Goal: Task Accomplishment & Management: Use online tool/utility

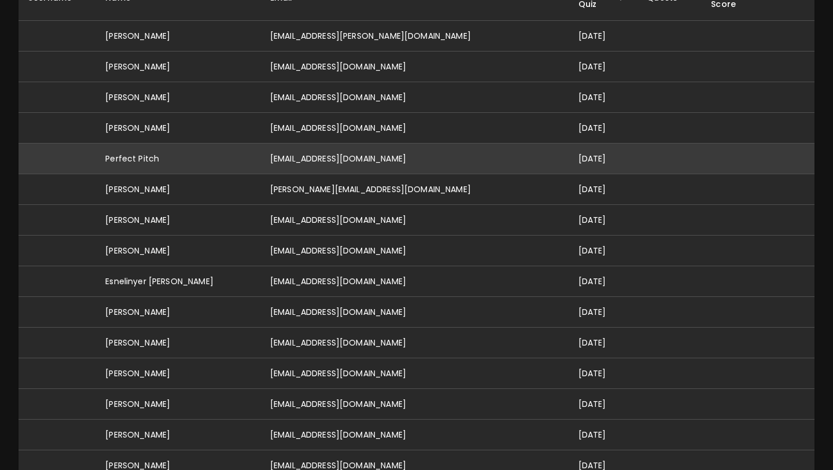
scroll to position [172, 0]
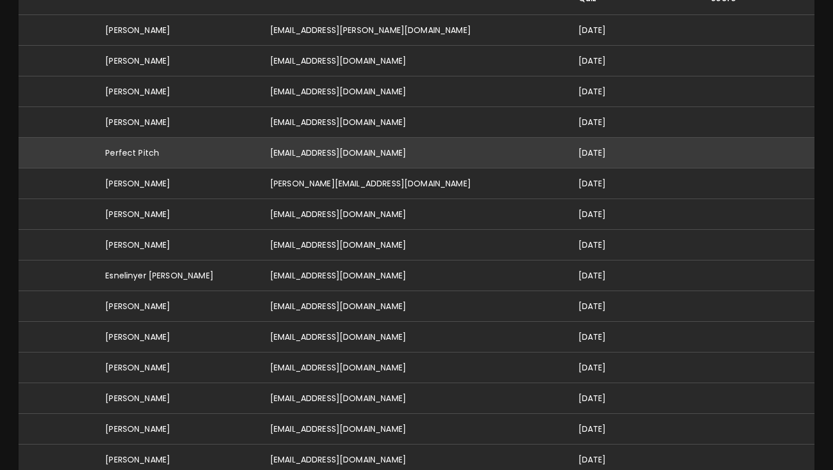
click at [221, 323] on td "[PERSON_NAME]" at bounding box center [178, 337] width 165 height 31
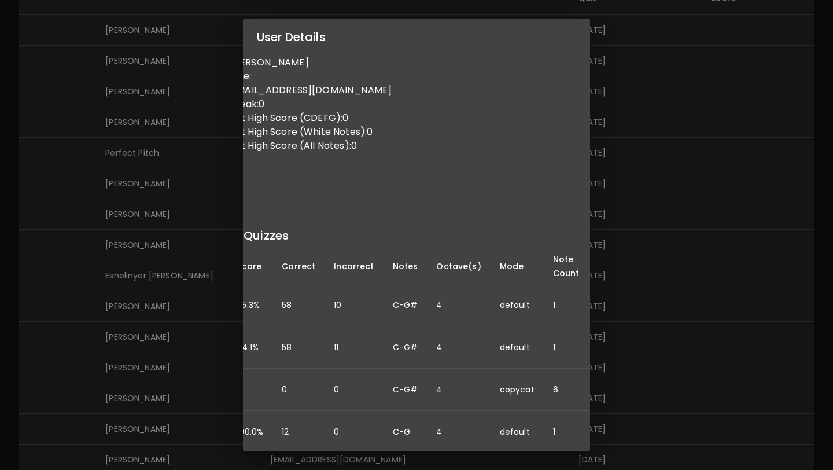
scroll to position [0, 106]
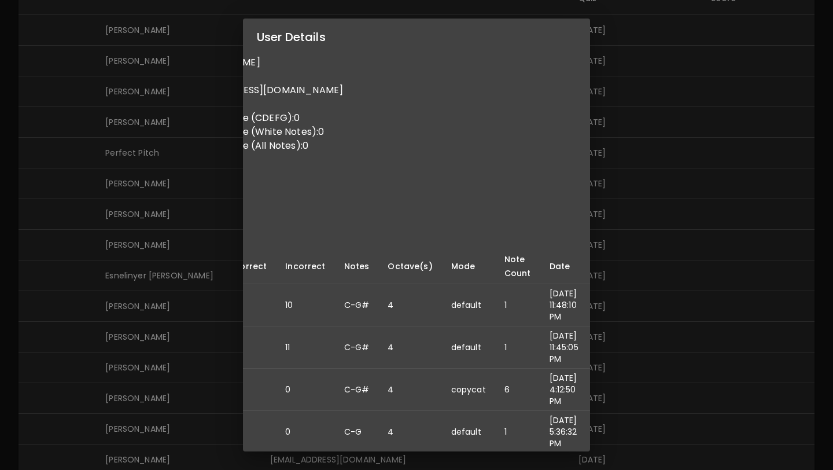
click at [145, 161] on div "User Details Name: Arhan Jhaveri Username: Email: arhanjhaveri@gmail.com Daily …" at bounding box center [416, 235] width 833 height 470
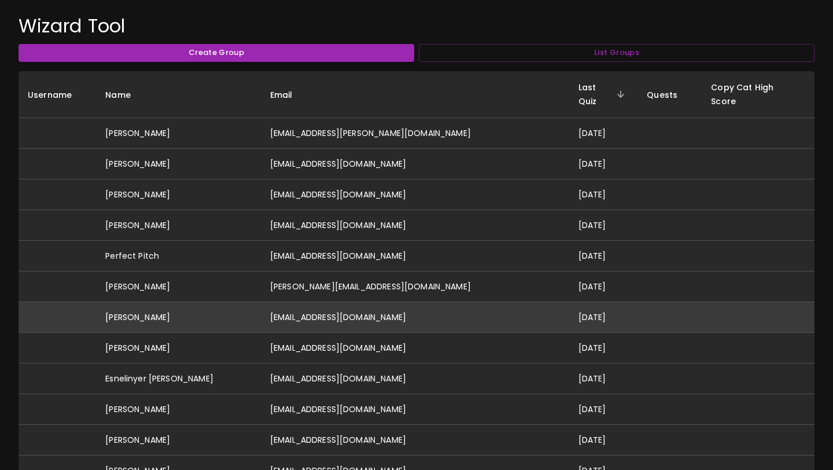
scroll to position [0, 0]
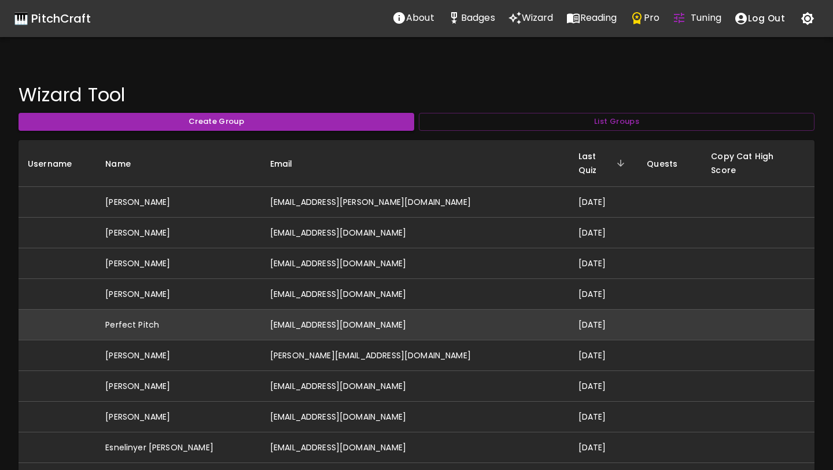
click at [315, 309] on td "[EMAIL_ADDRESS][DOMAIN_NAME]" at bounding box center [415, 324] width 308 height 31
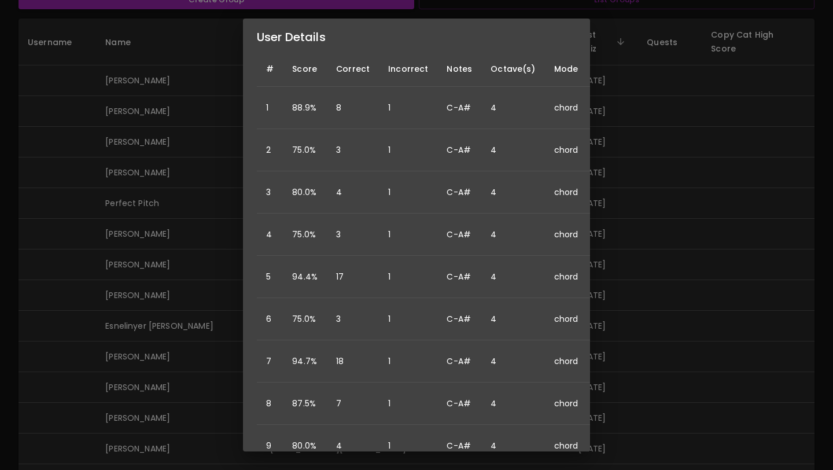
scroll to position [211, 91]
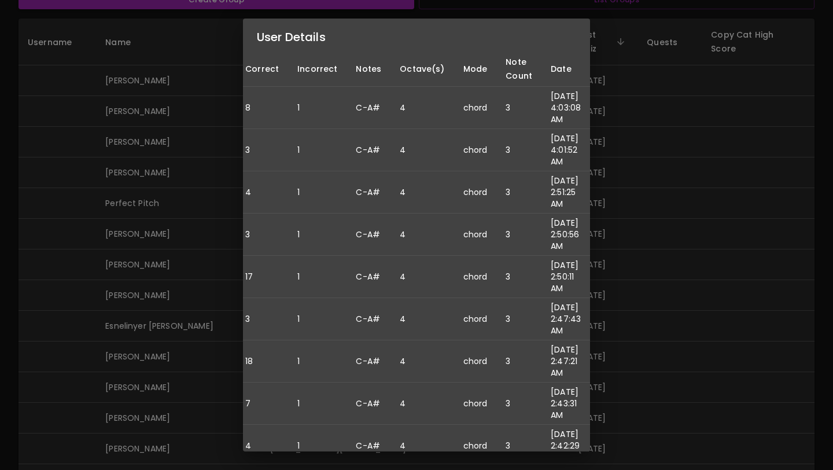
click at [196, 304] on div "User Details Name: Perfect Pitch Username: Email: idonthaveperfectpitch@gmail.c…" at bounding box center [416, 235] width 833 height 470
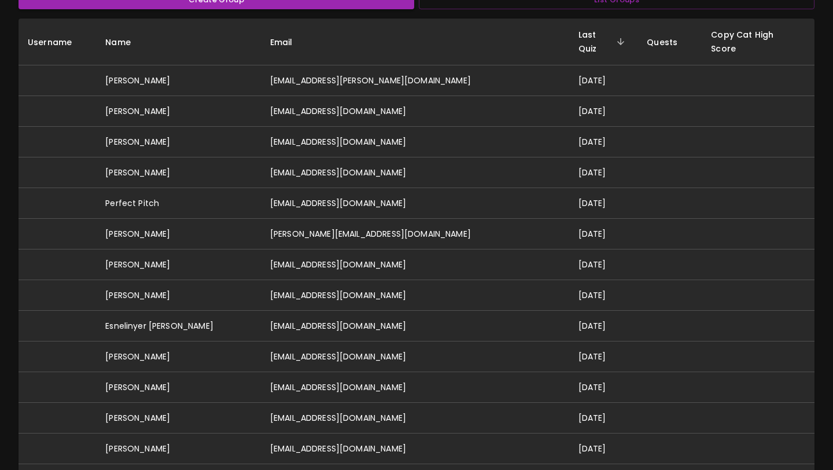
scroll to position [0, 0]
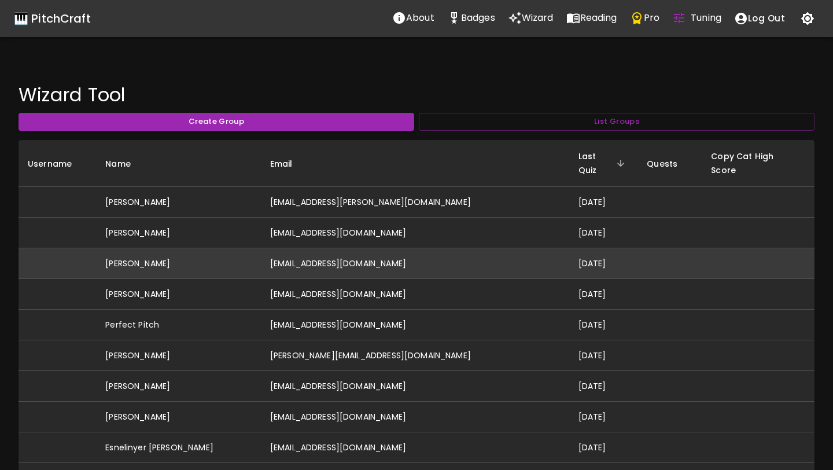
click at [207, 248] on td "[PERSON_NAME]" at bounding box center [178, 263] width 165 height 31
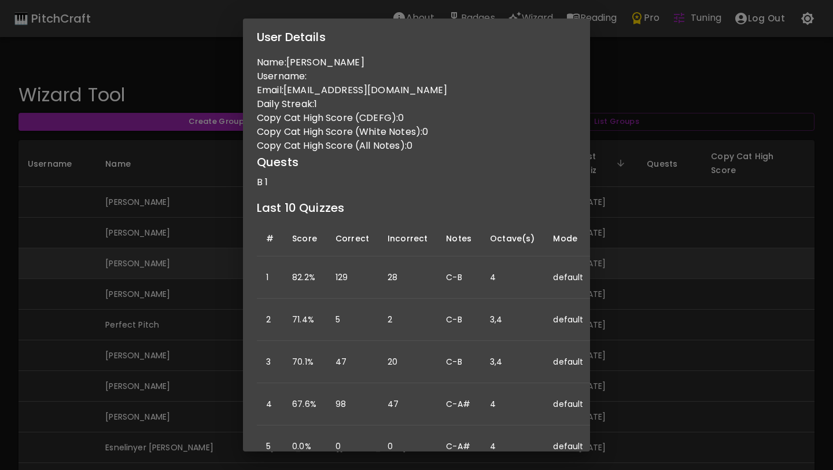
click at [207, 237] on div "User Details Name: [PERSON_NAME] Username: Email: [EMAIL_ADDRESS][DOMAIN_NAME] …" at bounding box center [416, 235] width 833 height 470
